Goal: Information Seeking & Learning: Learn about a topic

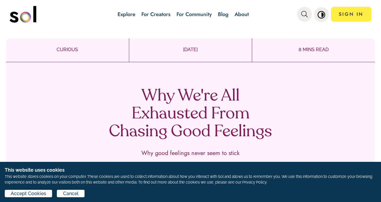
click at [38, 194] on span "Accept Cookies" at bounding box center [28, 193] width 35 height 7
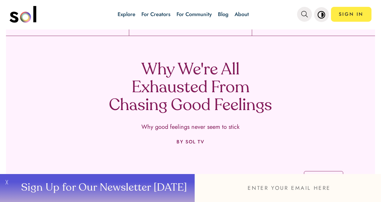
scroll to position [27, 0]
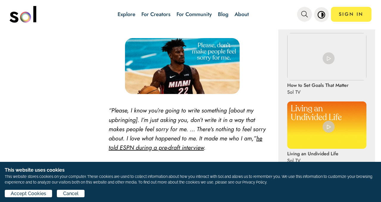
scroll to position [297, 0]
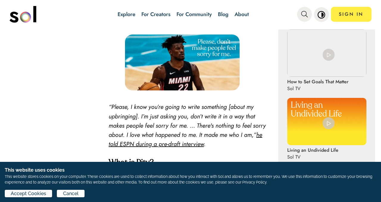
click at [37, 86] on span "Accept Cookies" at bounding box center [26, 82] width 35 height 7
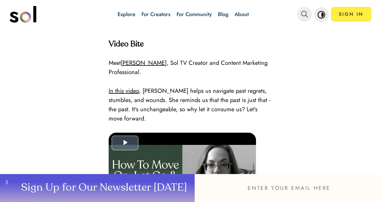
scroll to position [1195, 0]
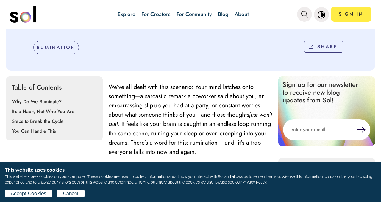
scroll to position [173, 0]
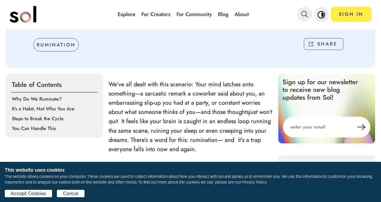
click at [34, 192] on span "Accept Cookies" at bounding box center [28, 193] width 35 height 7
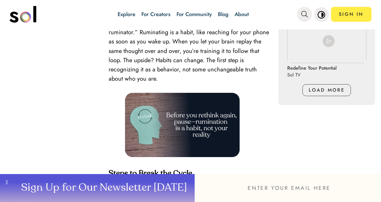
scroll to position [608, 0]
